Goal: Task Accomplishment & Management: Manage account settings

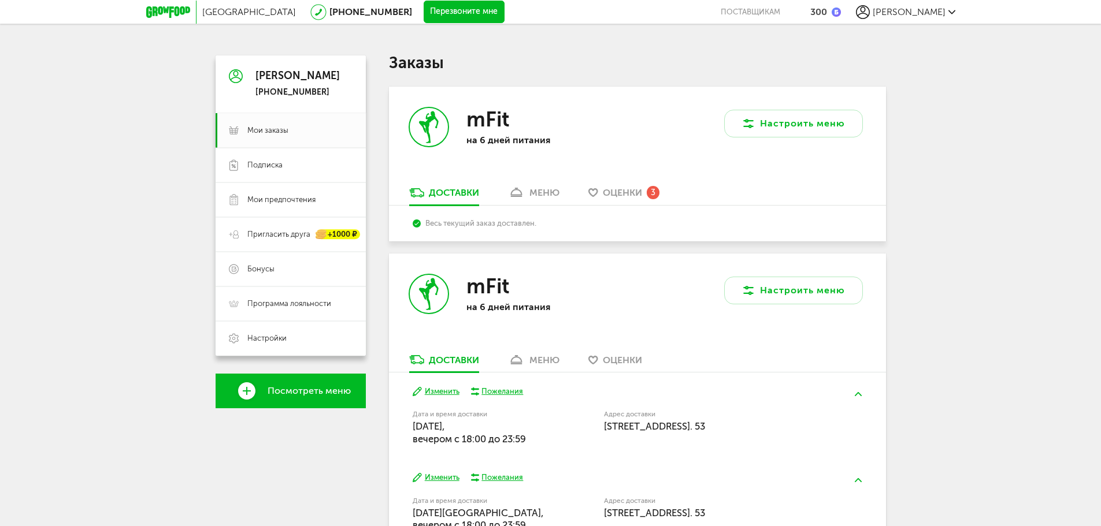
click at [606, 363] on span "Оценки" at bounding box center [622, 360] width 39 height 11
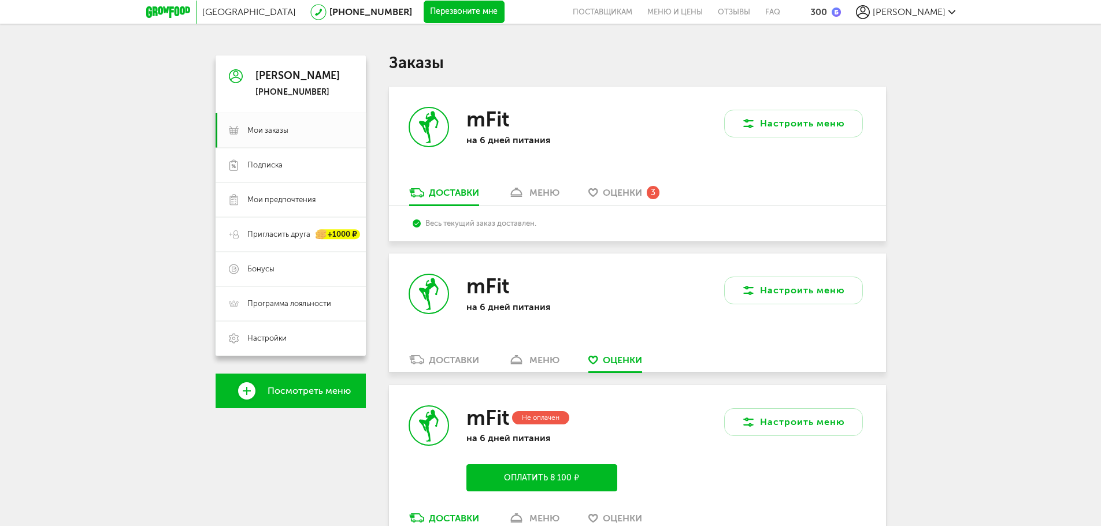
click at [619, 199] on link "Оценки 3" at bounding box center [623, 196] width 83 height 18
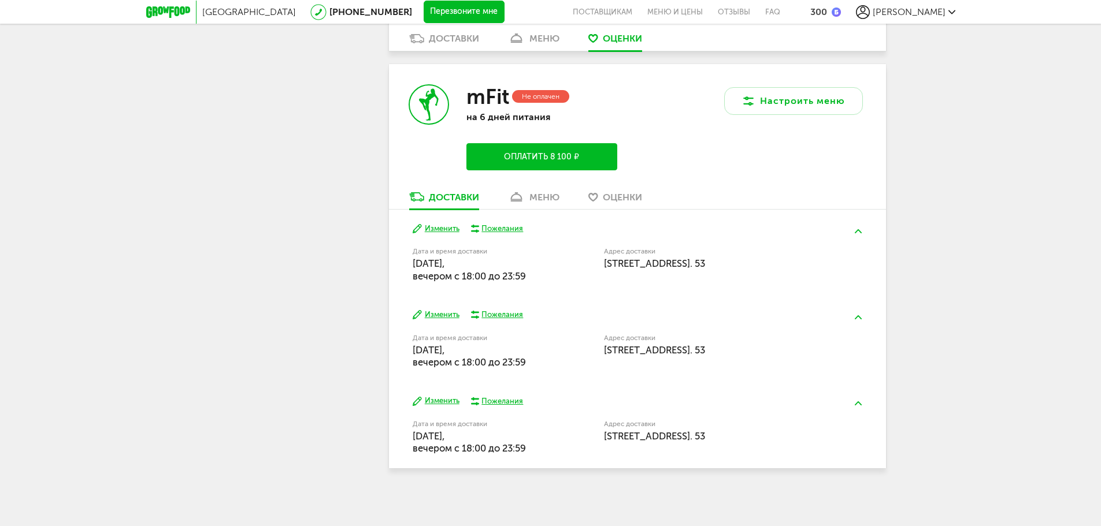
scroll to position [732, 0]
click at [612, 195] on span "Оценки" at bounding box center [622, 196] width 39 height 11
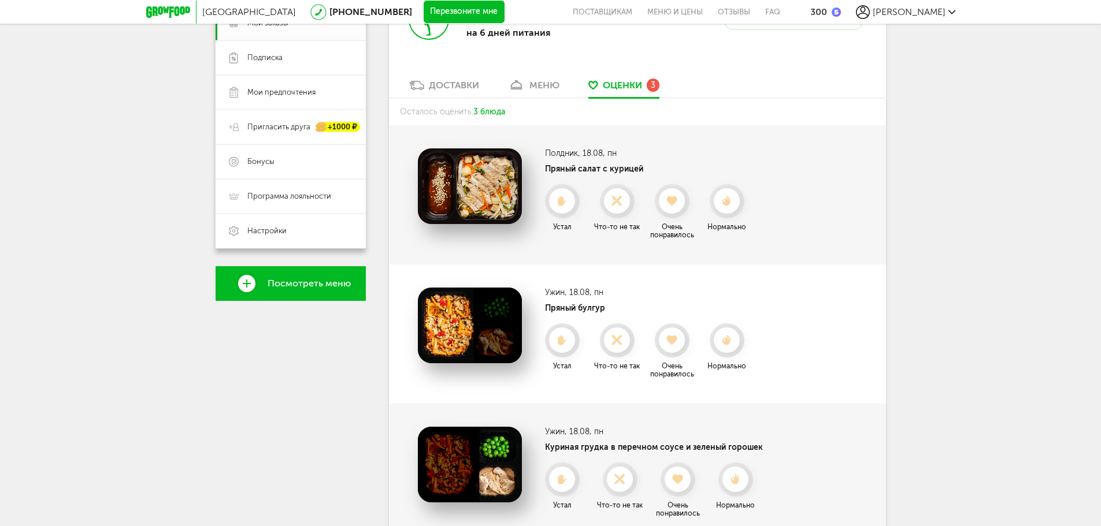
scroll to position [68, 0]
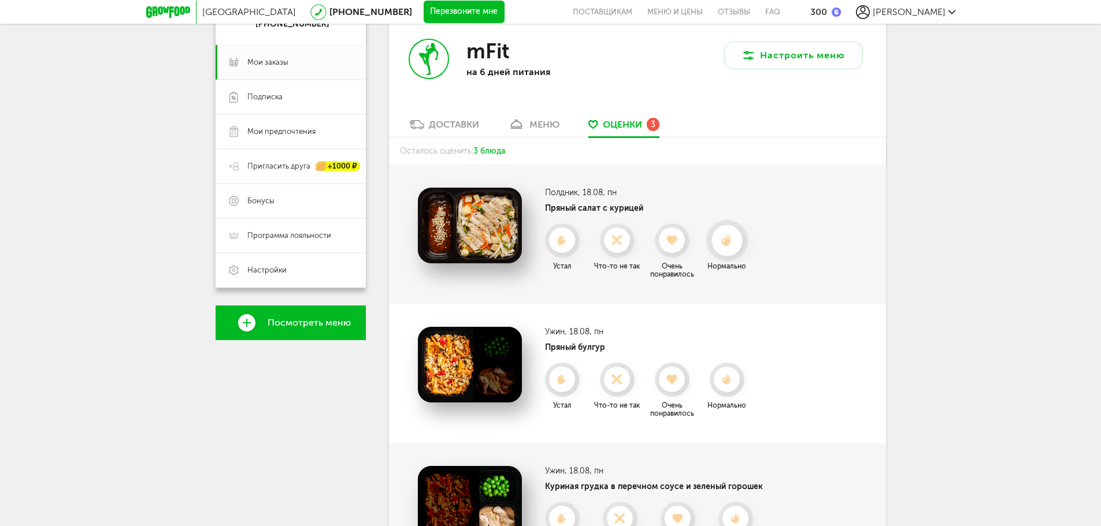
click at [725, 244] on use at bounding box center [726, 241] width 10 height 12
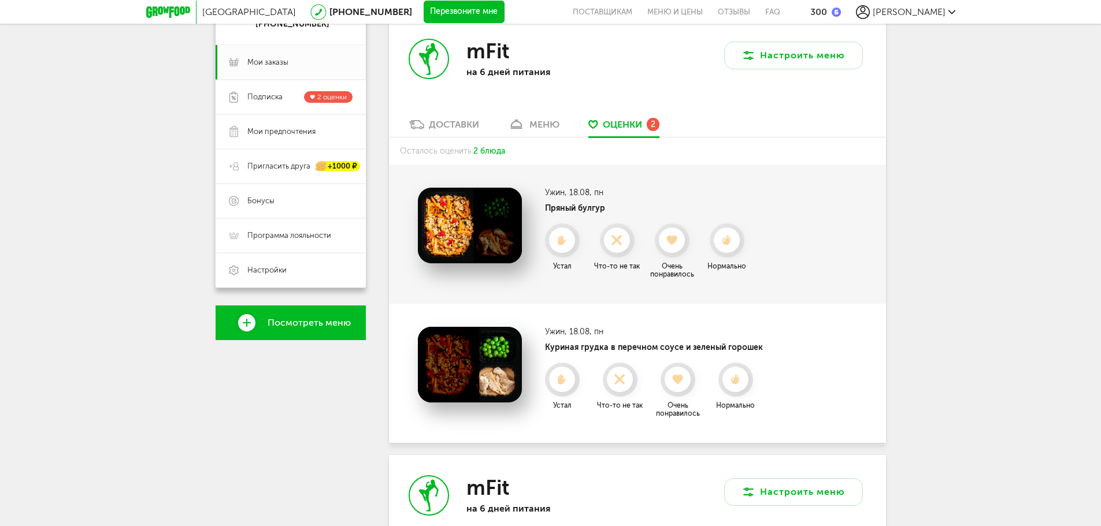
click at [563, 120] on link "меню" at bounding box center [533, 127] width 63 height 18
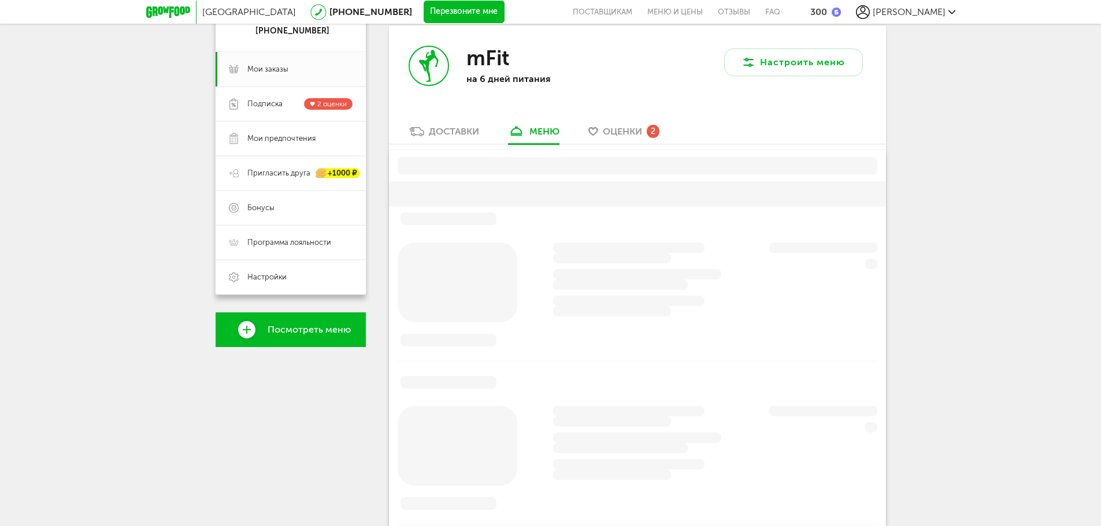
scroll to position [58, 0]
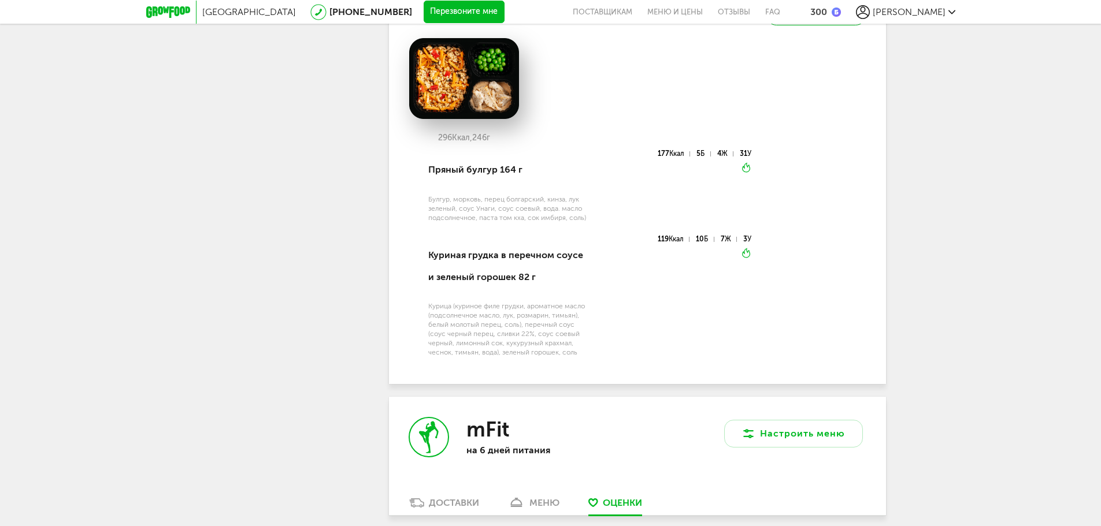
drag, startPoint x: 385, startPoint y: 205, endPoint x: 409, endPoint y: 289, distance: 87.8
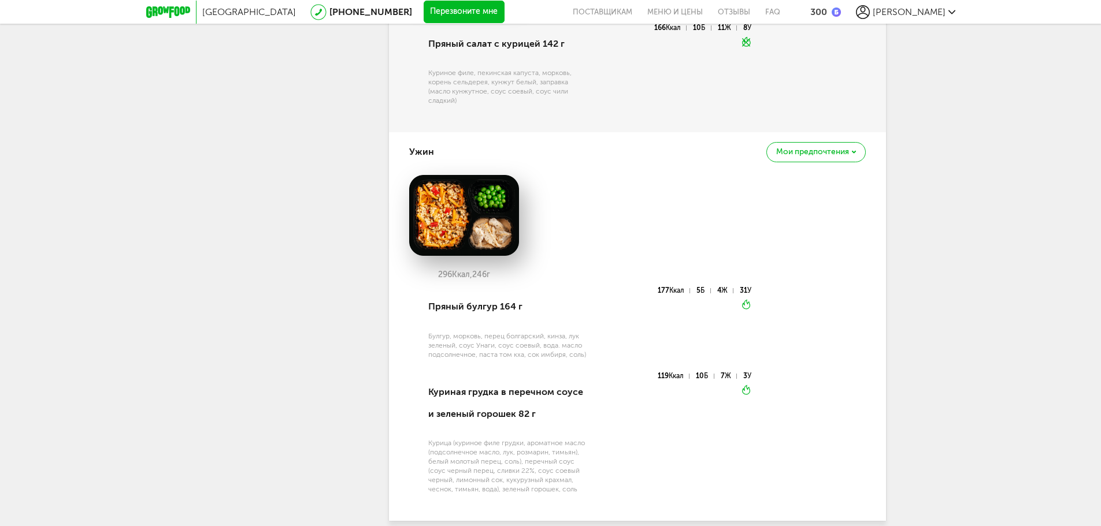
drag, startPoint x: 372, startPoint y: 238, endPoint x: 365, endPoint y: 214, distance: 25.1
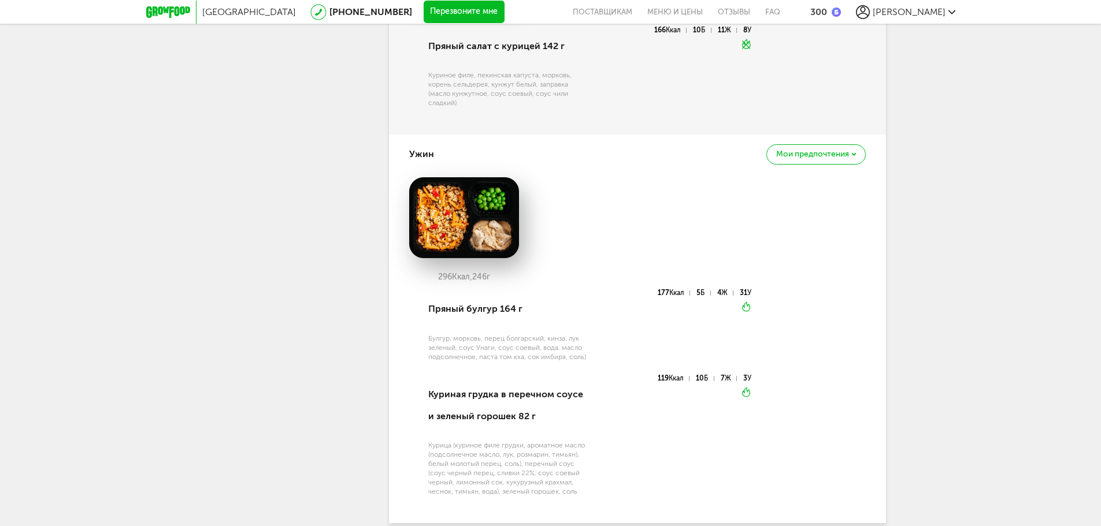
scroll to position [1452, 0]
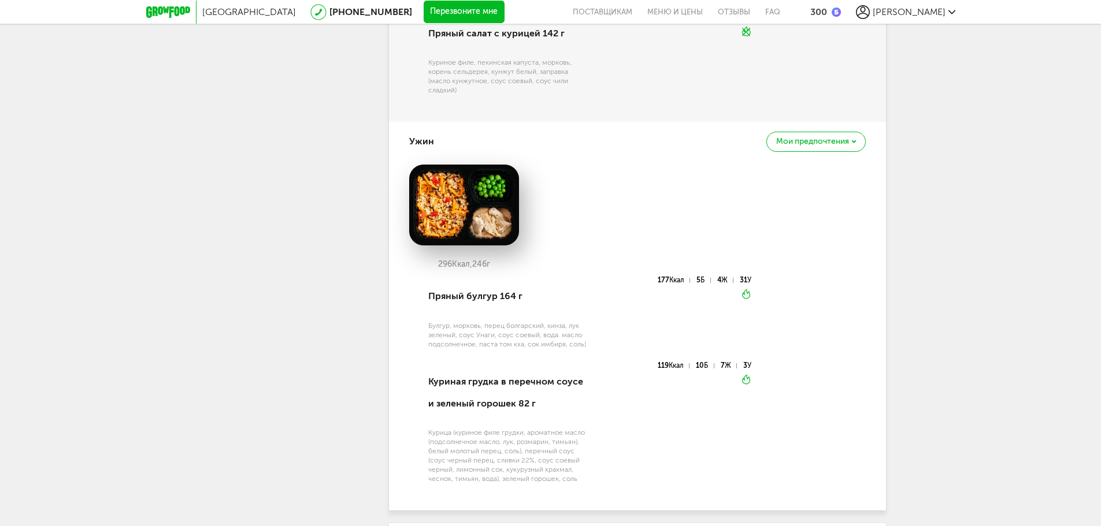
drag, startPoint x: 309, startPoint y: 291, endPoint x: 321, endPoint y: 320, distance: 31.0
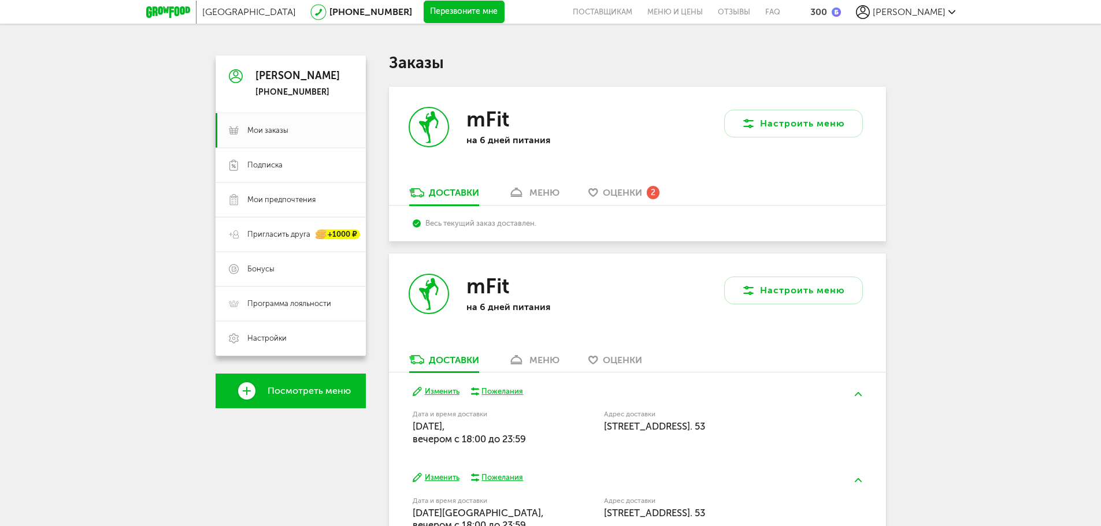
click at [615, 198] on span "Оценки" at bounding box center [622, 192] width 39 height 11
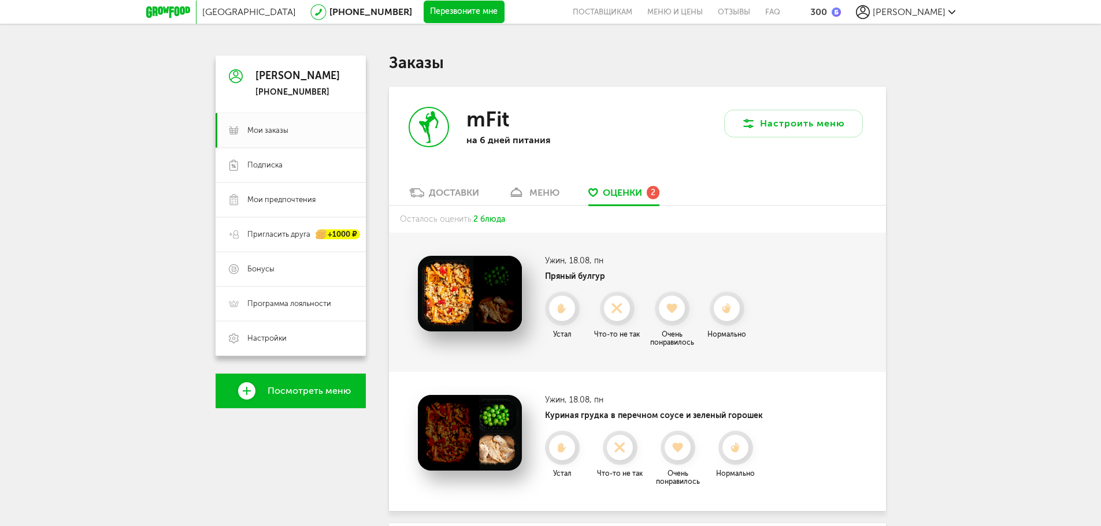
drag, startPoint x: 1034, startPoint y: 372, endPoint x: 827, endPoint y: 206, distance: 265.1
click at [672, 313] on use at bounding box center [672, 309] width 13 height 12
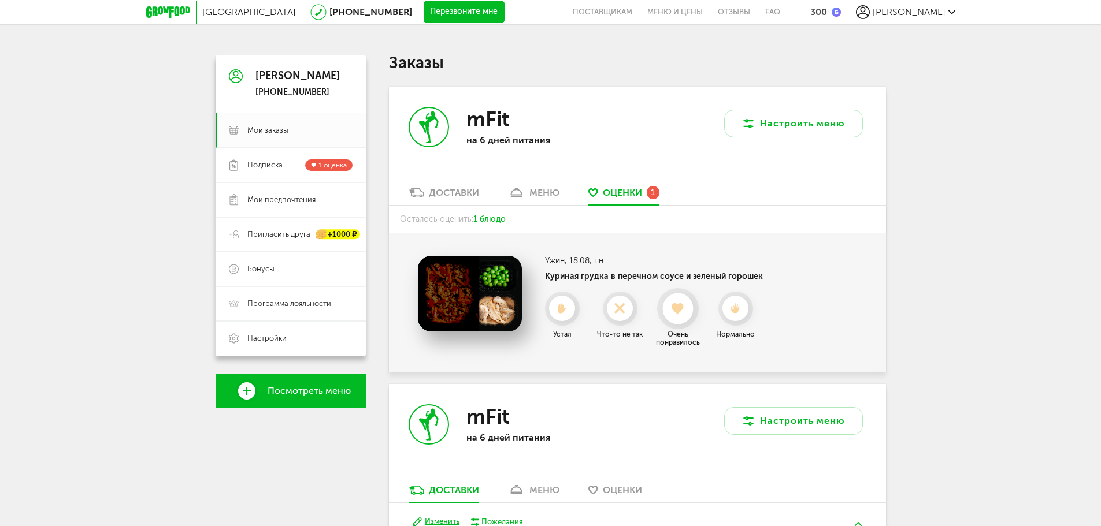
click at [670, 311] on icon at bounding box center [677, 309] width 31 height 13
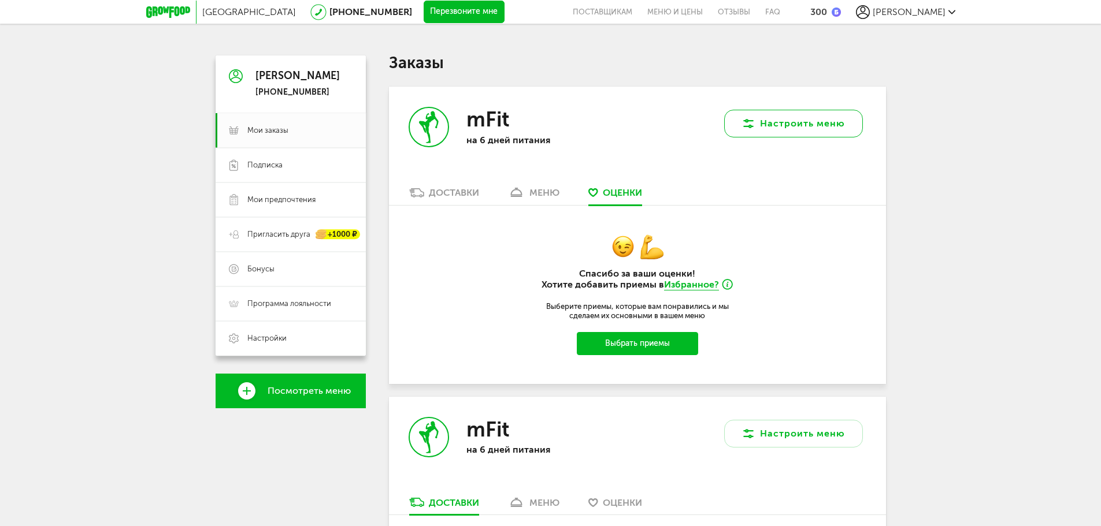
click at [747, 135] on button "Настроить меню" at bounding box center [793, 124] width 139 height 28
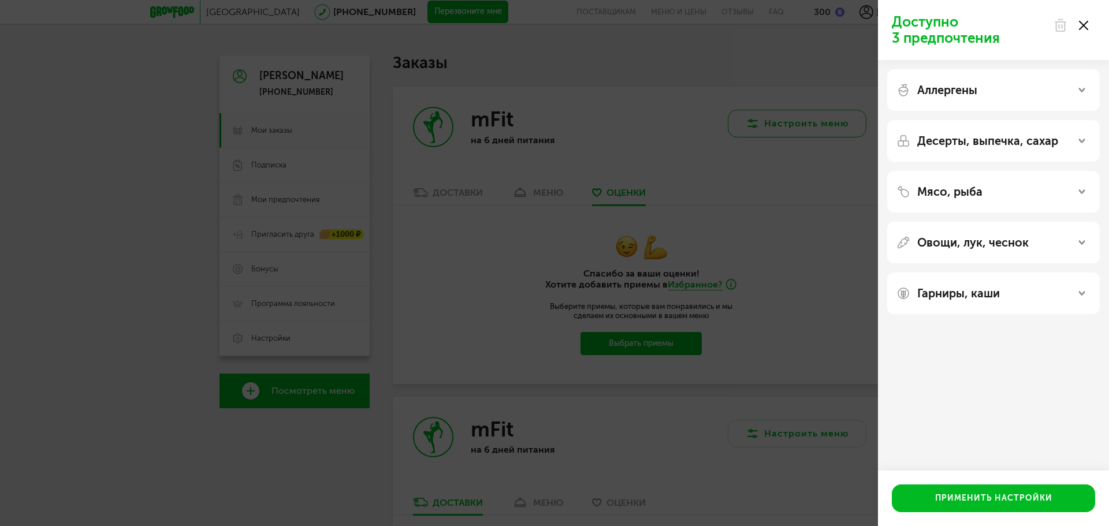
click at [747, 135] on div "Доступно 3 предпочтения Аллергены Десерты, выпечка, сахар Мясо, рыба Овощи, лук…" at bounding box center [554, 263] width 1109 height 526
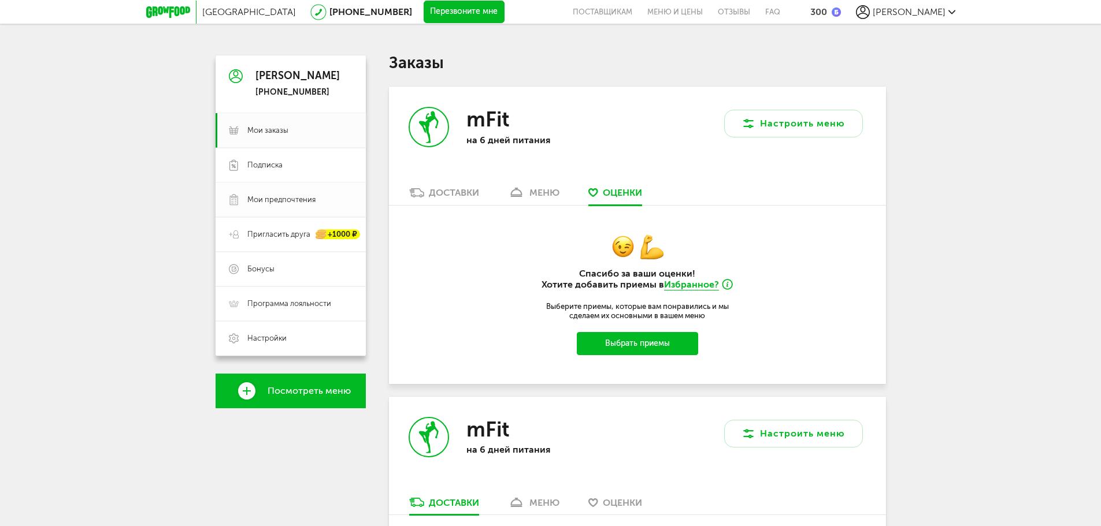
click at [316, 186] on link "Мои предпочтения" at bounding box center [291, 200] width 150 height 35
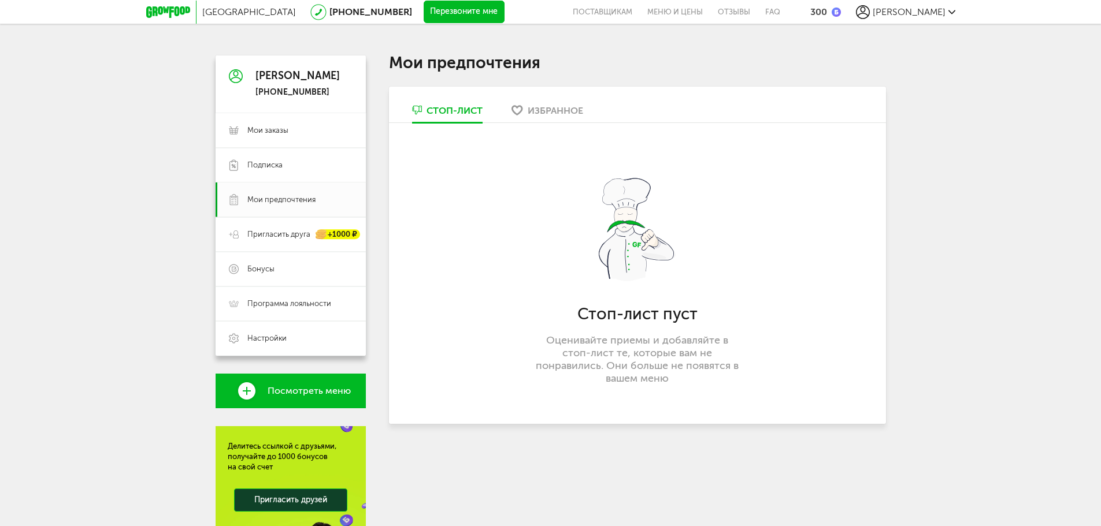
click at [525, 118] on link "Избранное" at bounding box center [547, 113] width 83 height 18
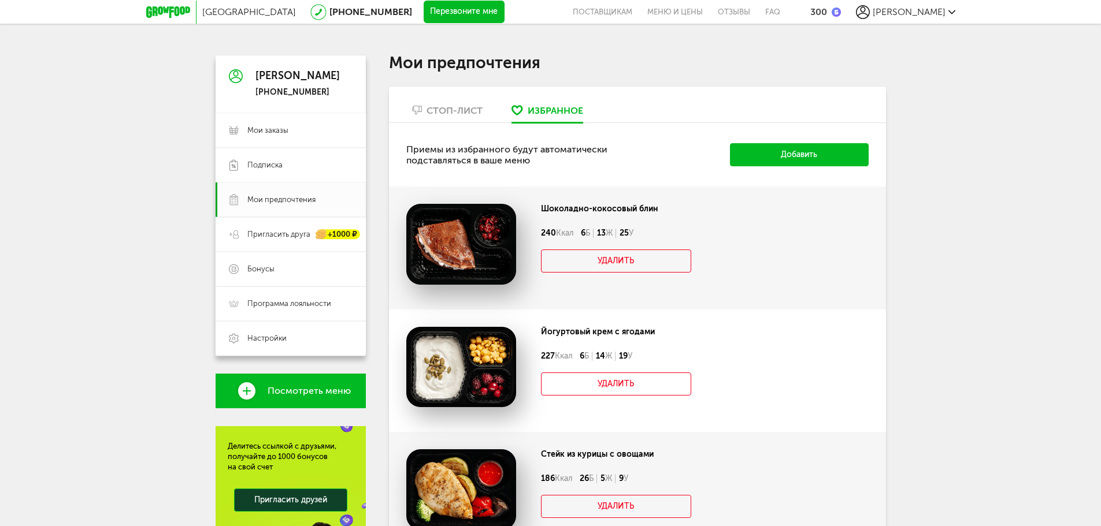
click at [817, 148] on button "Добавить" at bounding box center [799, 154] width 139 height 23
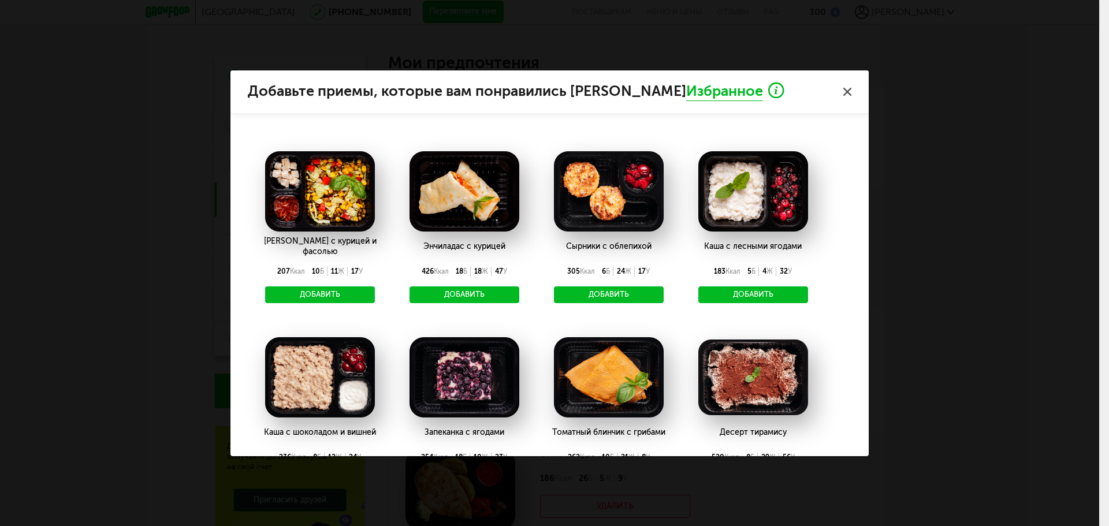
click at [808, 155] on img at bounding box center [754, 191] width 110 height 81
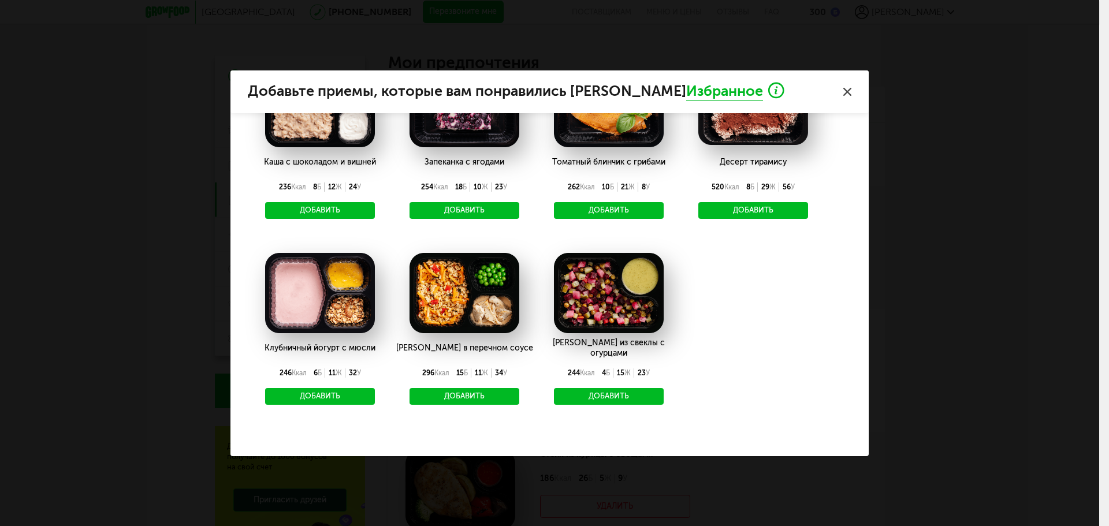
scroll to position [279, 0]
click at [439, 390] on button "Добавить" at bounding box center [465, 396] width 110 height 17
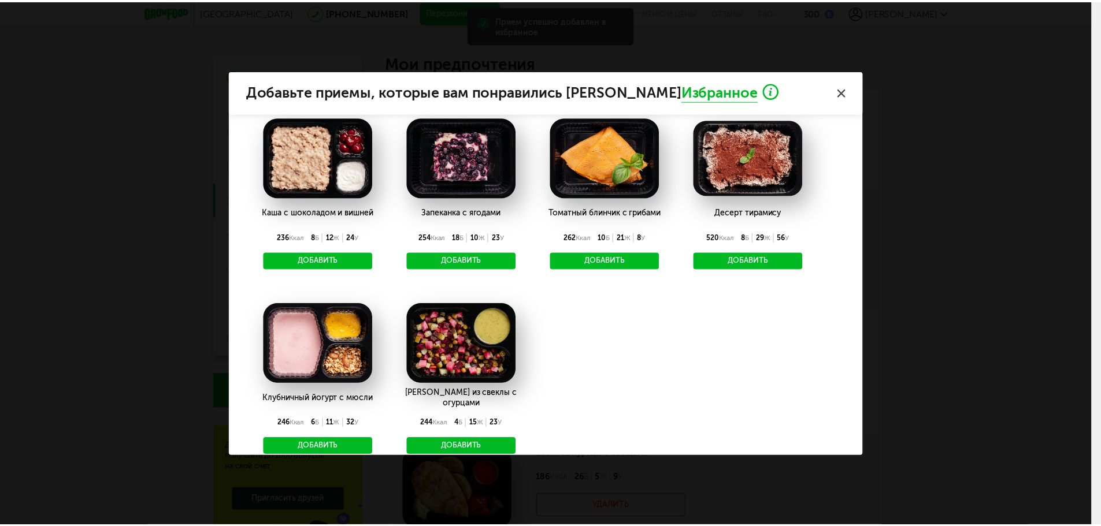
scroll to position [0, 0]
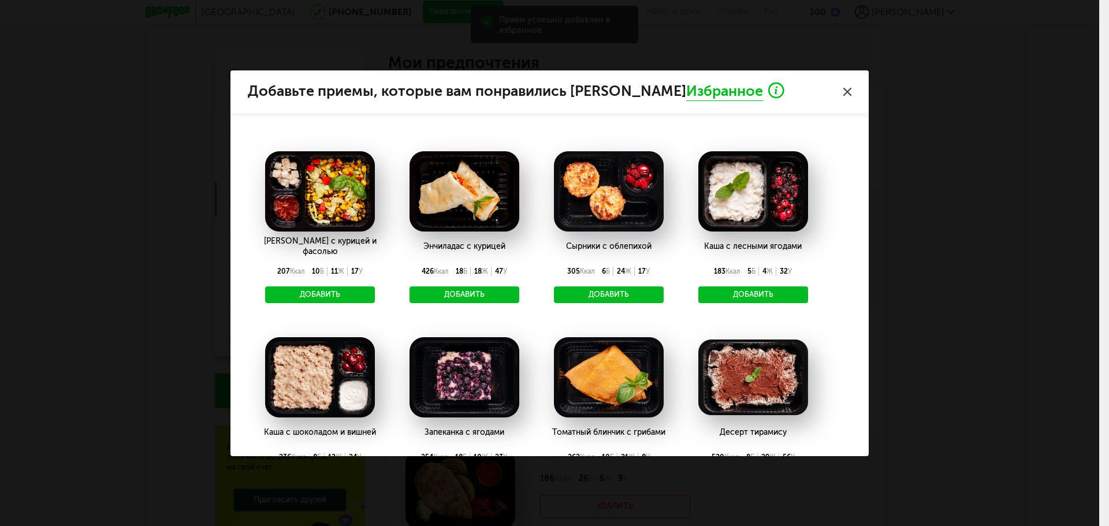
click at [1006, 347] on div "Добавьте приемы, которые вам понравились в Избранное [PERSON_NAME] с курицей и …" at bounding box center [550, 263] width 1100 height 526
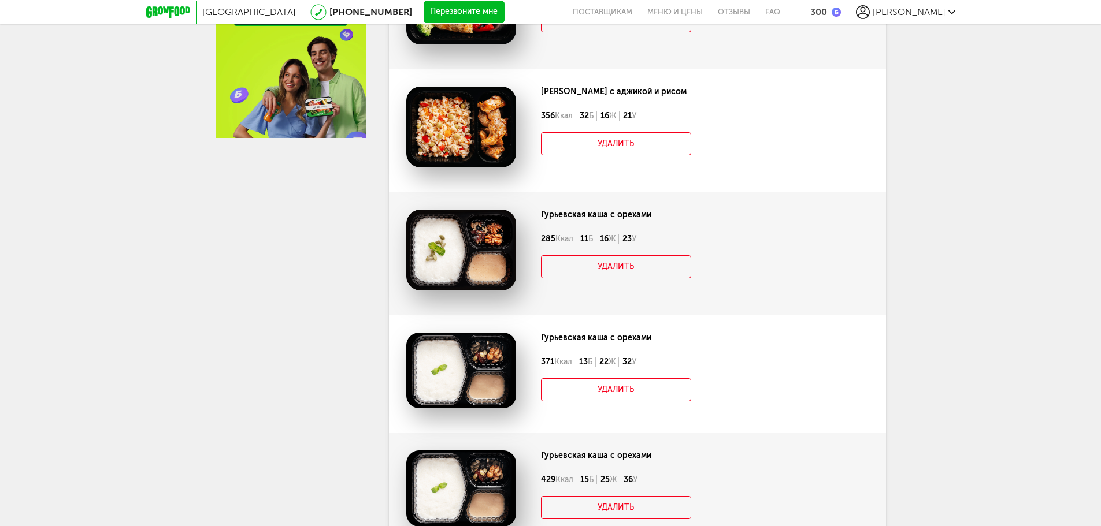
scroll to position [520, 0]
